Goal: Navigation & Orientation: Find specific page/section

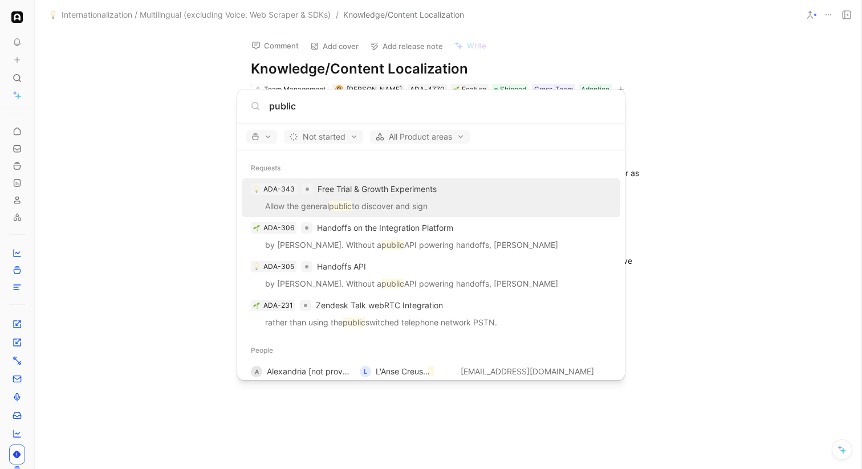
scroll to position [72, 0]
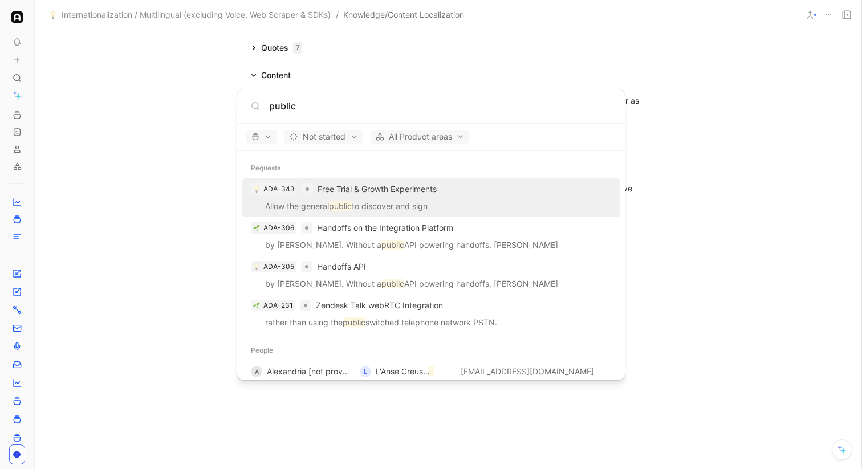
click at [174, 122] on body "To pick up a draggable item, press the space bar. While dragging, use the arrow…" at bounding box center [431, 234] width 862 height 469
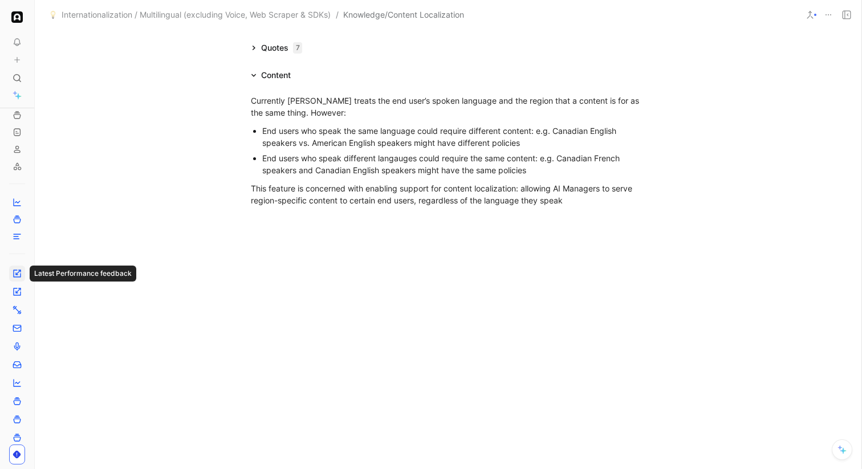
click at [18, 269] on icon at bounding box center [17, 273] width 9 height 9
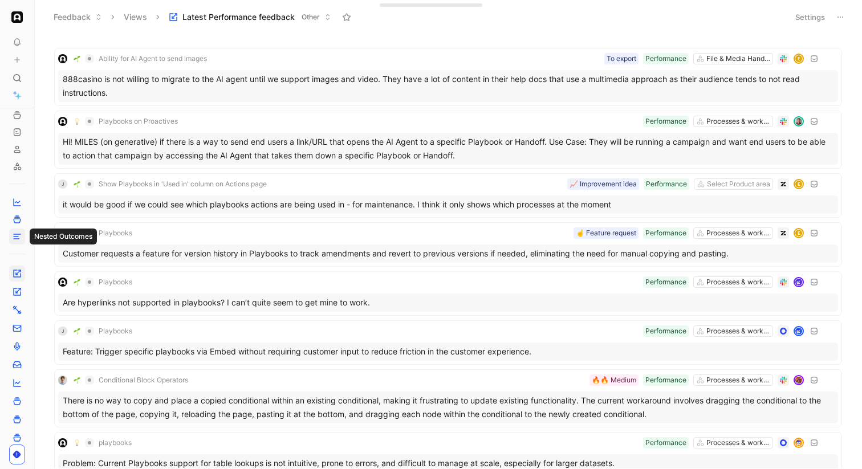
click at [16, 239] on line at bounding box center [16, 239] width 5 height 0
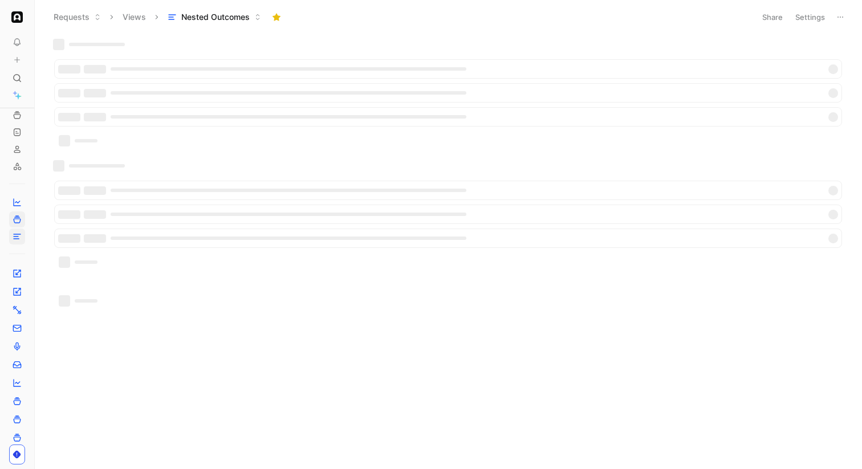
click at [15, 216] on use at bounding box center [17, 219] width 7 height 7
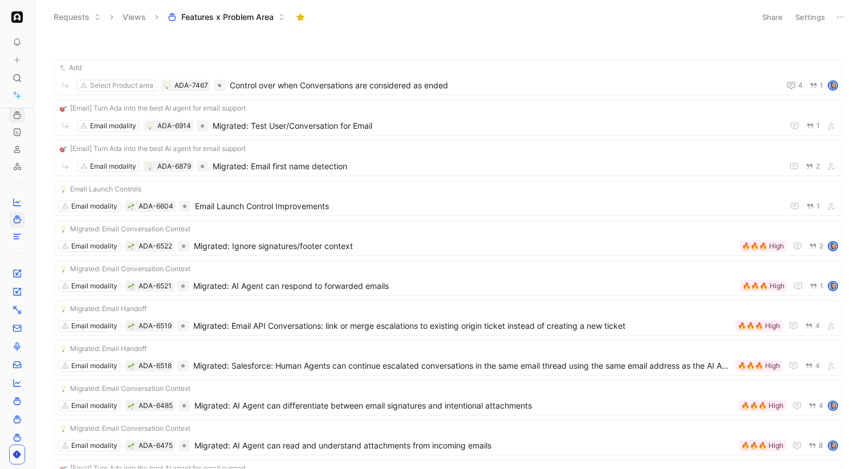
click at [11, 112] on link at bounding box center [17, 115] width 16 height 16
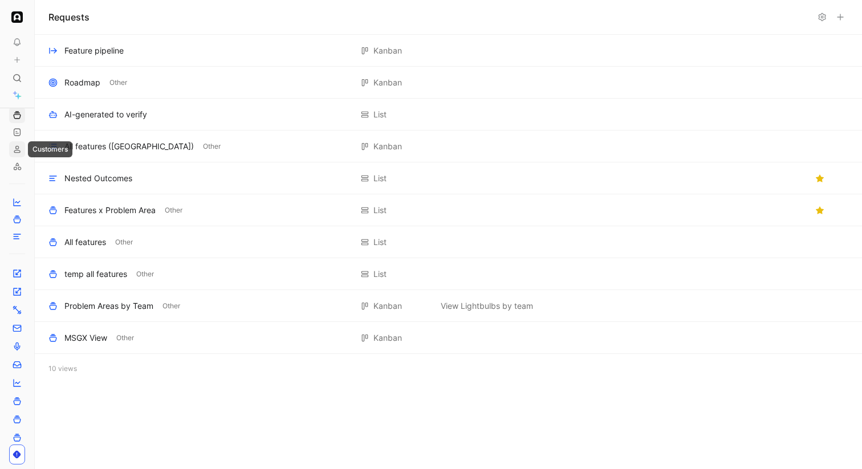
click at [14, 150] on icon at bounding box center [17, 149] width 9 height 9
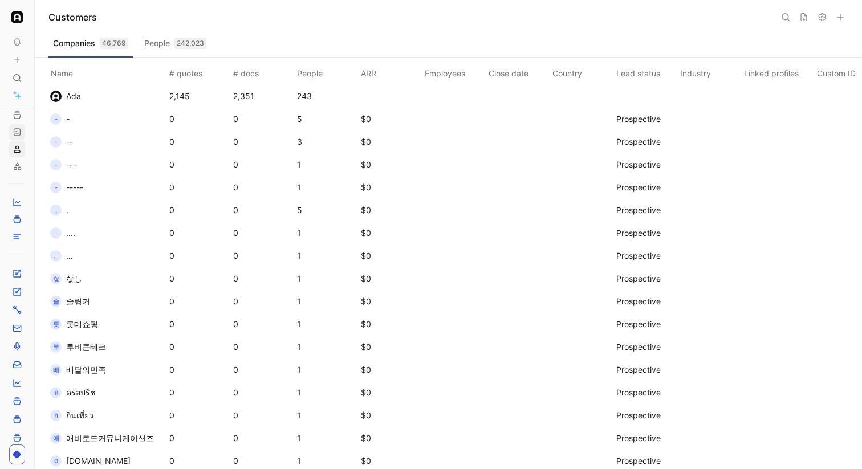
click at [15, 135] on icon at bounding box center [17, 132] width 9 height 9
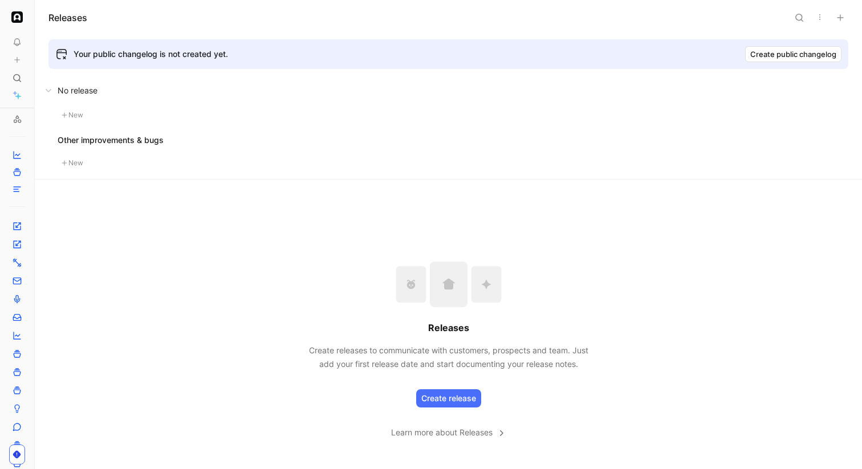
scroll to position [107, 0]
click at [17, 221] on icon at bounding box center [17, 217] width 7 height 7
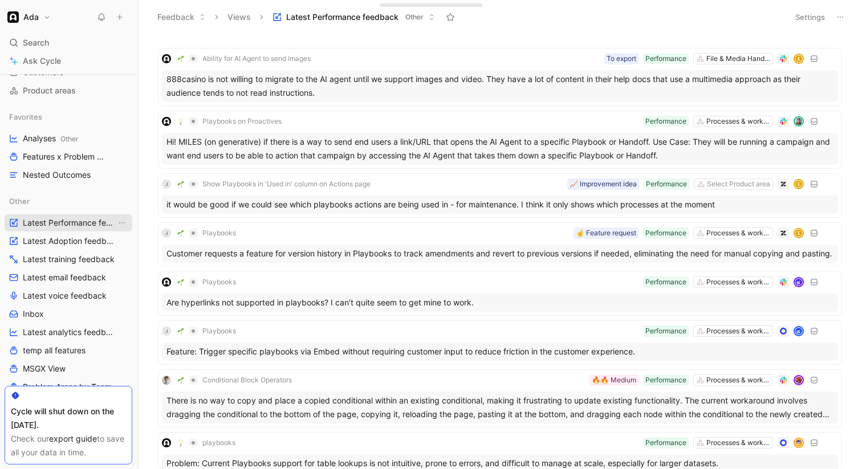
drag, startPoint x: 34, startPoint y: 229, endPoint x: 112, endPoint y: 229, distance: 78.1
click at [112, 229] on nav "Ada Search ⌘ K Ask Cycle Workspace Home G then H Feedback G then F Requests G t…" at bounding box center [69, 234] width 138 height 469
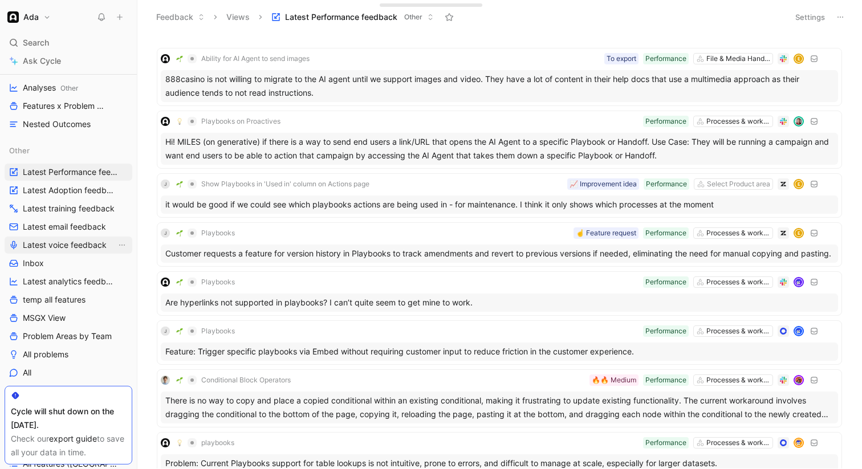
scroll to position [167, 0]
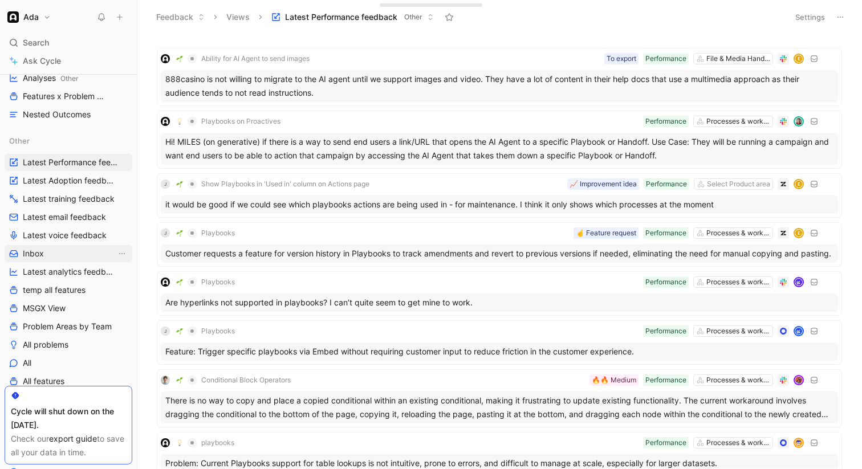
click at [73, 255] on link "Inbox" at bounding box center [69, 253] width 128 height 17
